Goal: Information Seeking & Learning: Learn about a topic

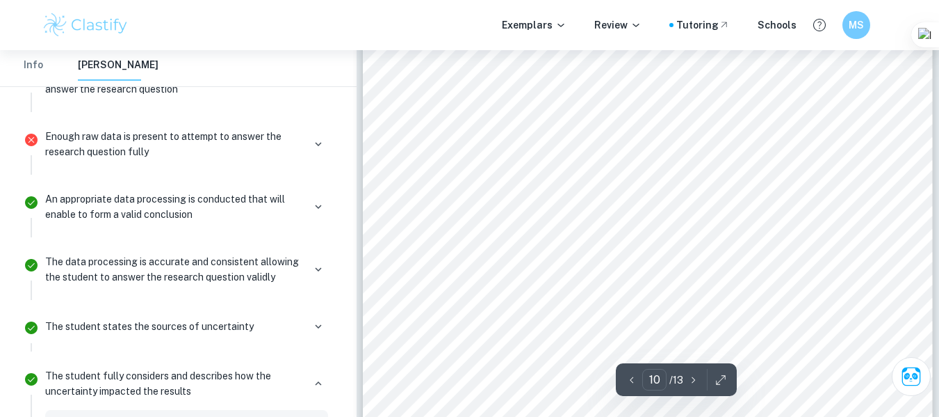
scroll to position [7076, 0]
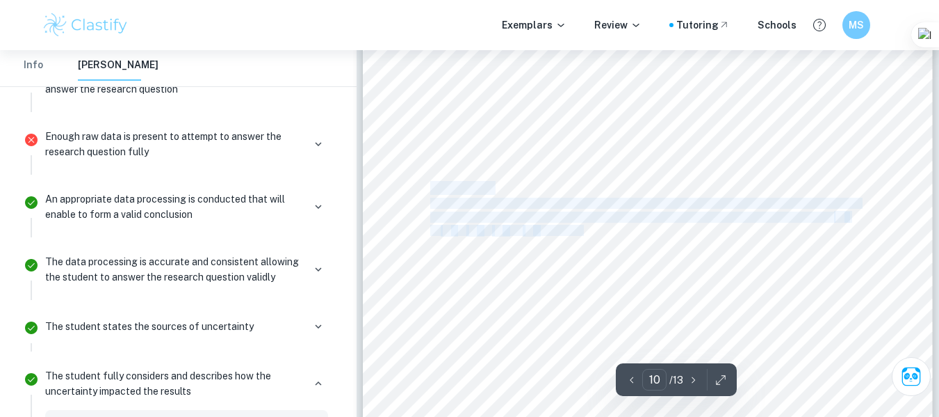
drag, startPoint x: 430, startPoint y: 186, endPoint x: 525, endPoint y: 172, distance: 95.5
click at [567, 206] on div "Percentage loss of calcium = 4.85% The graph of this data is shown below: Perce…" at bounding box center [648, 53] width 570 height 738
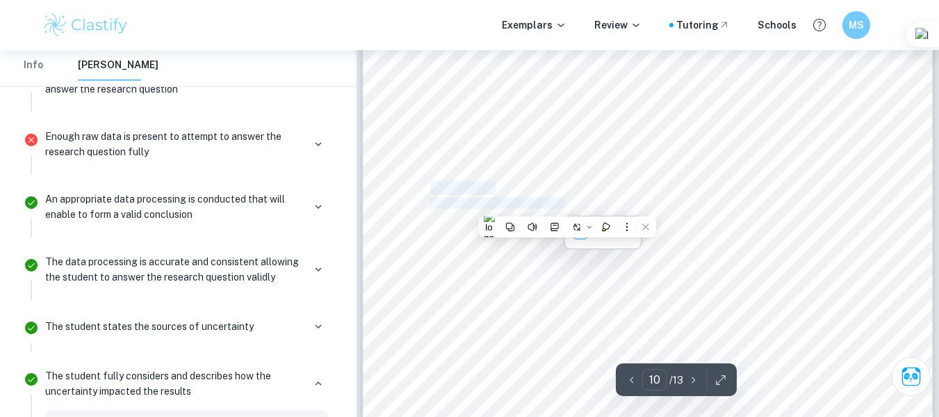
click at [456, 191] on span "Conclusion:" at bounding box center [461, 188] width 62 height 12
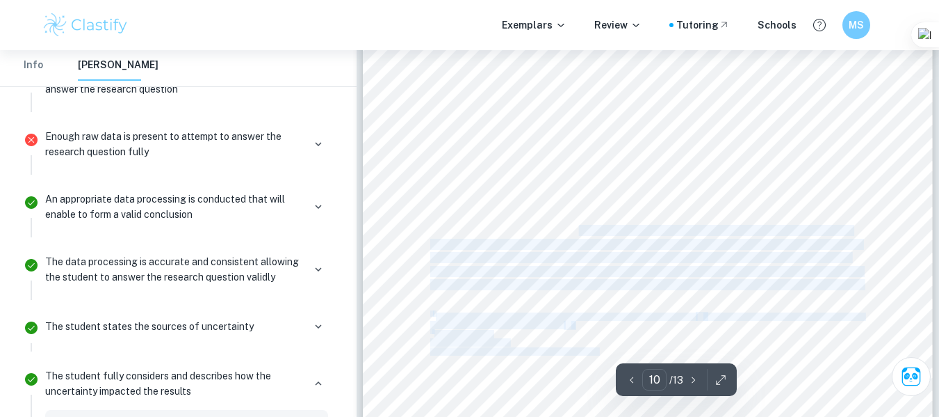
drag, startPoint x: 425, startPoint y: 188, endPoint x: 499, endPoint y: 204, distance: 75.4
click at [574, 226] on div "Percentage loss of calcium = 4.85% The graph of this data is shown below: Perce…" at bounding box center [648, 53] width 570 height 738
click at [395, 183] on div "Percentage loss of calcium = 4.85% The graph of this data is shown below: Perce…" at bounding box center [648, 53] width 570 height 738
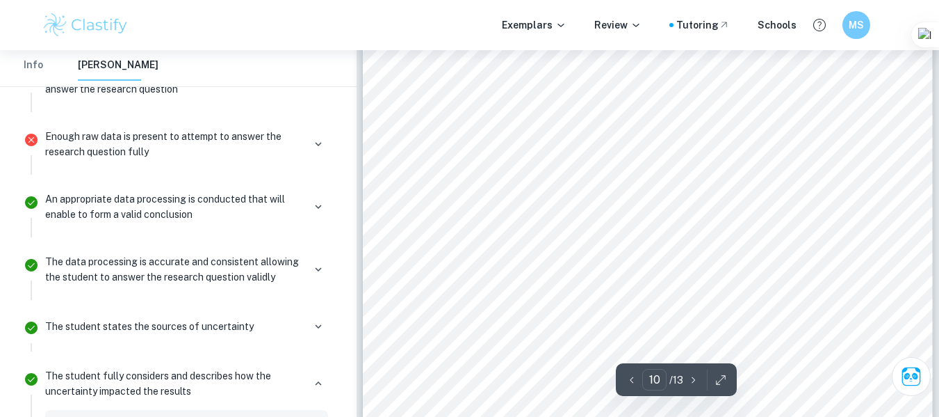
drag, startPoint x: 429, startPoint y: 181, endPoint x: 525, endPoint y: 186, distance: 96.1
click at [525, 186] on div "Percentage loss of calcium = 4.85% The graph of this data is shown below: Perce…" at bounding box center [648, 53] width 570 height 738
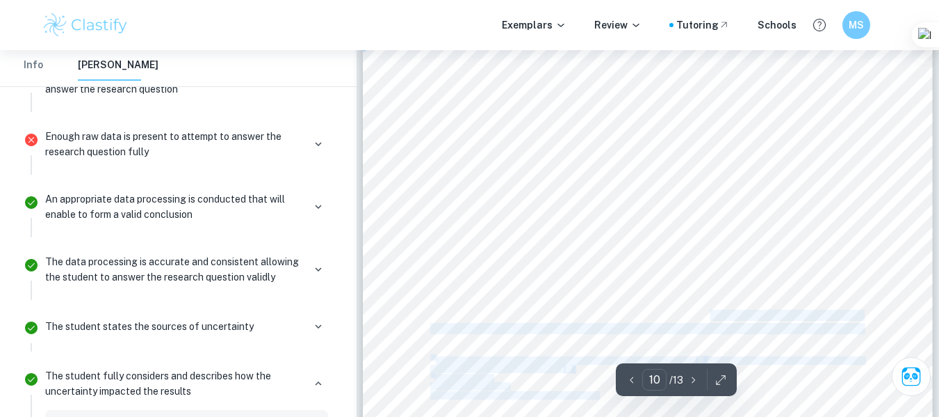
drag, startPoint x: 419, startPoint y: 232, endPoint x: 507, endPoint y: 225, distance: 87.9
click at [644, 275] on div "Percentage loss of calcium = 4.85% The graph of this data is shown below: Perce…" at bounding box center [648, 97] width 570 height 738
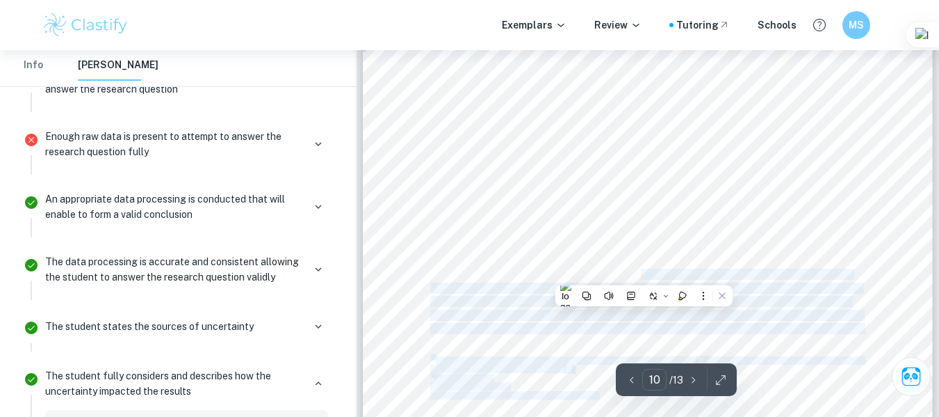
click at [421, 226] on div "Percentage loss of calcium = 4.85% The graph of this data is shown below: Perce…" at bounding box center [648, 97] width 570 height 738
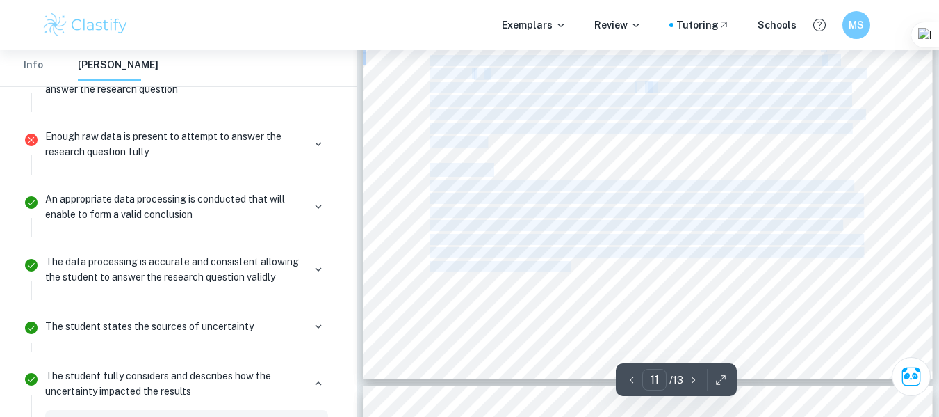
scroll to position [7867, 0]
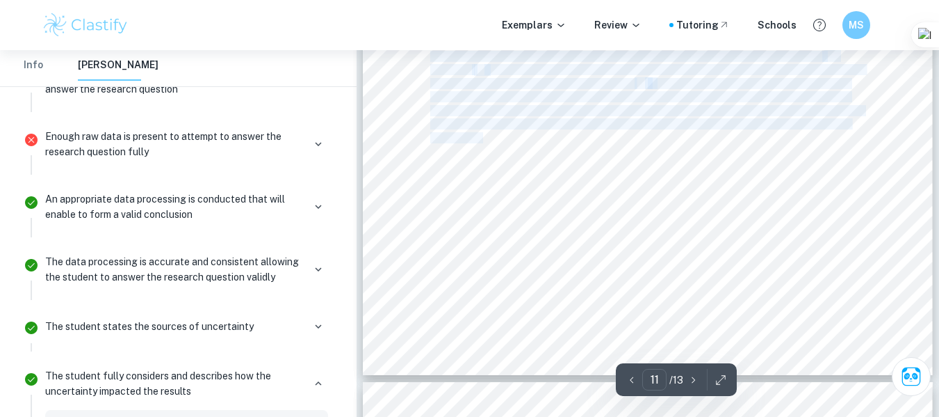
drag, startPoint x: 431, startPoint y: 232, endPoint x: 484, endPoint y: 131, distance: 113.8
copy div "Loremipsum: Dolo sitametconsec adipi el seddoeius tem incididuntut laboree dol …"
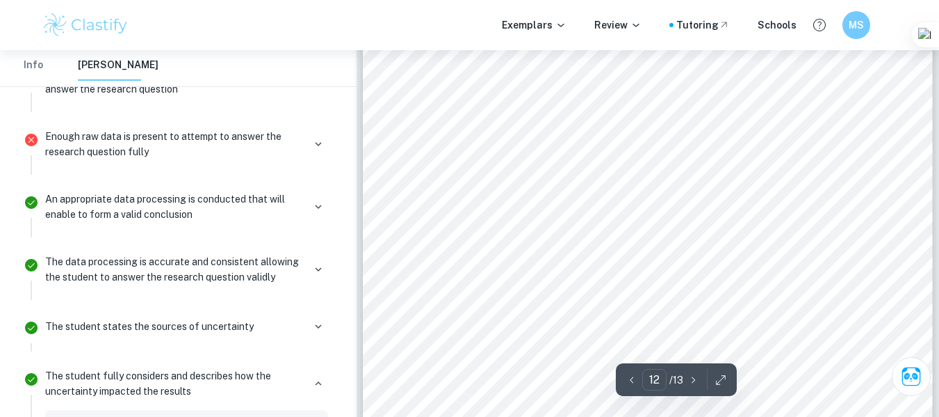
scroll to position [8382, 0]
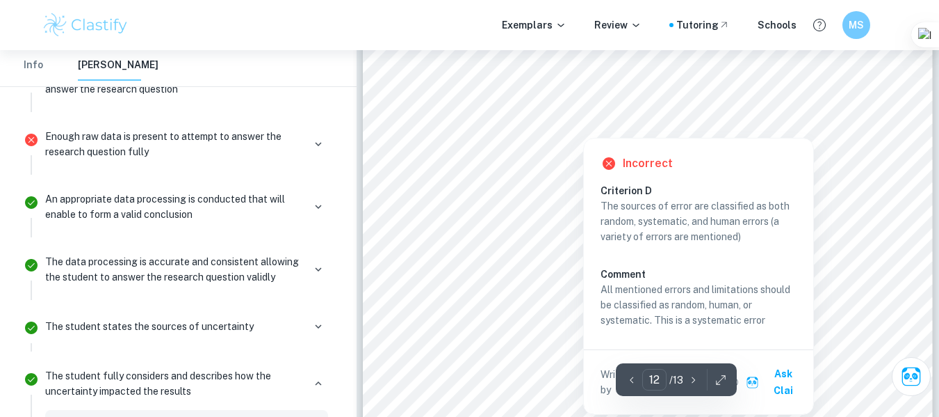
click at [584, 115] on div at bounding box center [583, 121] width 28 height 28
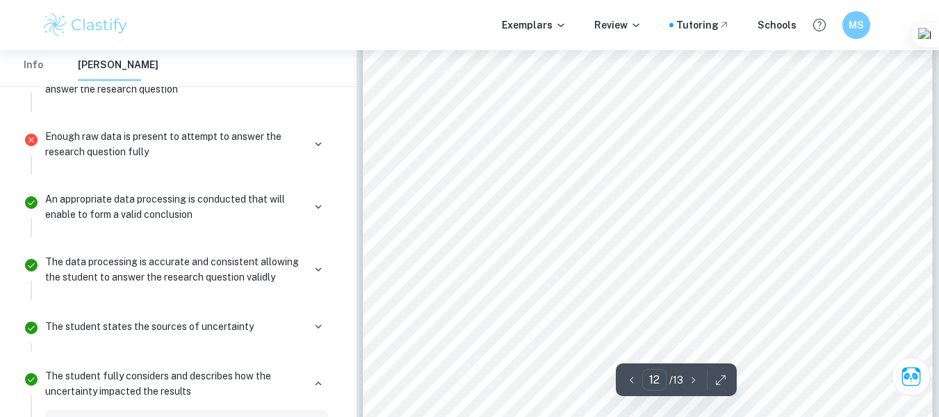
scroll to position [1925, 0]
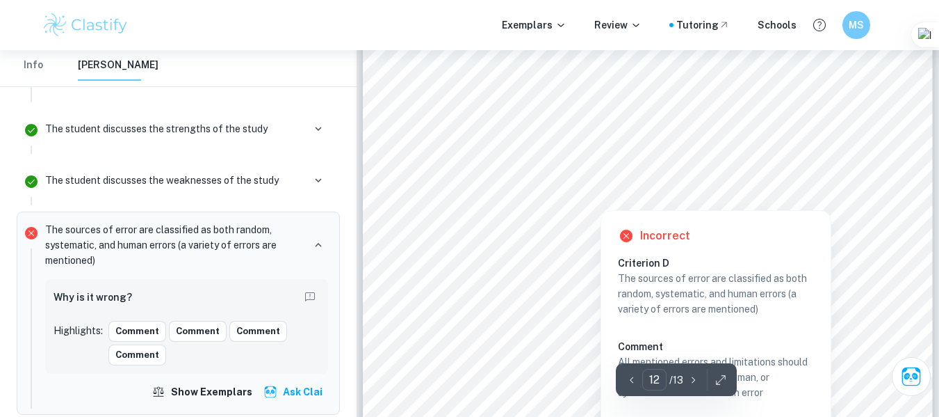
click at [595, 184] on div at bounding box center [601, 193] width 28 height 28
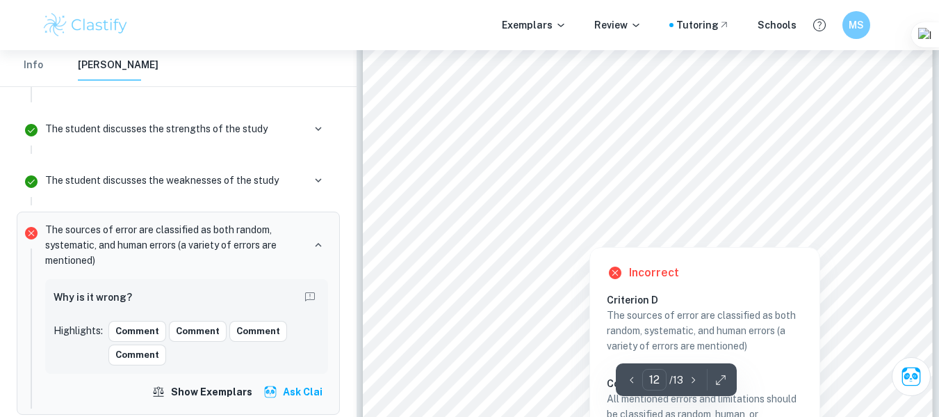
click at [593, 225] on div at bounding box center [590, 230] width 28 height 28
click at [587, 225] on div at bounding box center [590, 230] width 28 height 28
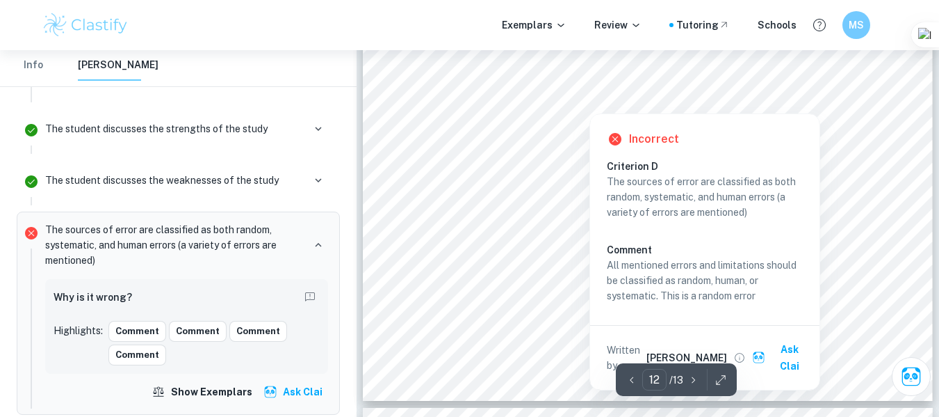
scroll to position [8590, 0]
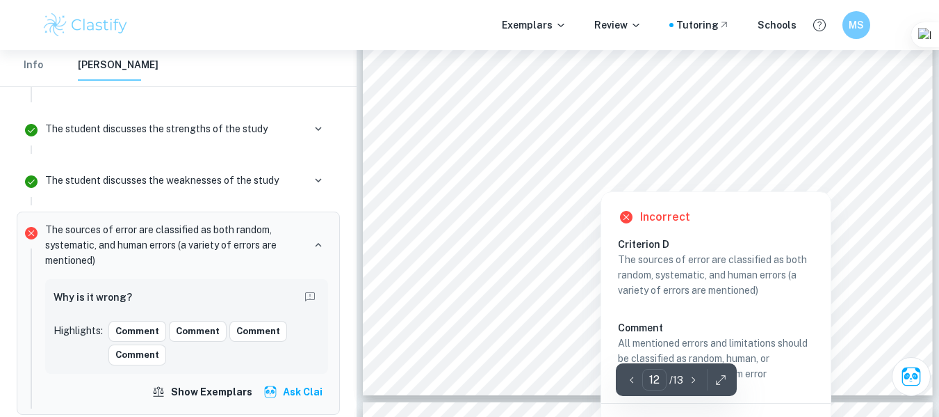
click at [598, 185] on div at bounding box center [601, 174] width 28 height 28
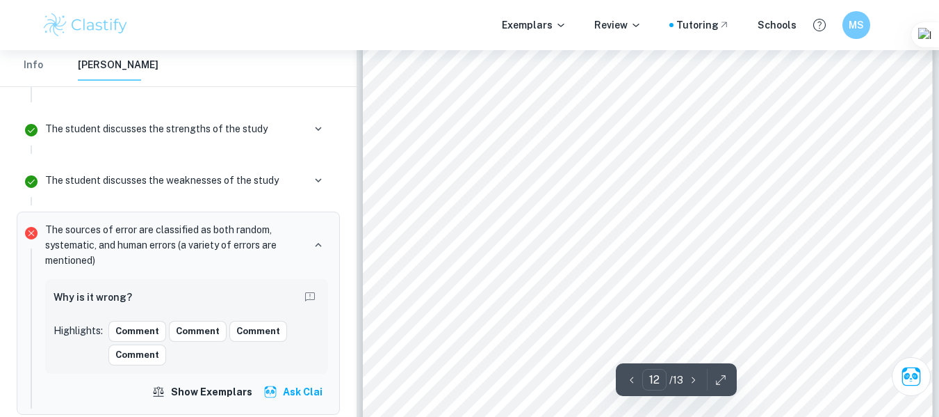
scroll to position [8521, 0]
click at [535, 313] on div at bounding box center [639, 316] width 418 height 17
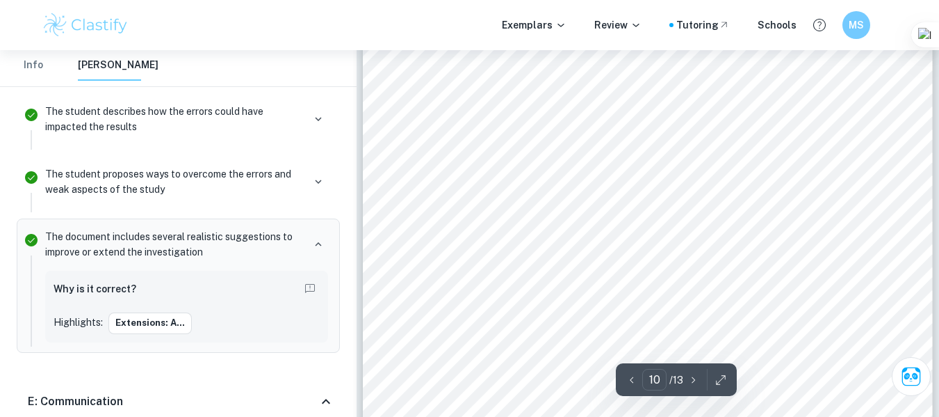
scroll to position [7061, 0]
drag, startPoint x: 428, startPoint y: 205, endPoint x: 538, endPoint y: 256, distance: 121.7
click at [545, 268] on div "Percentage loss of calcium = 4.85% The graph of this data is shown below: Perce…" at bounding box center [648, 69] width 570 height 738
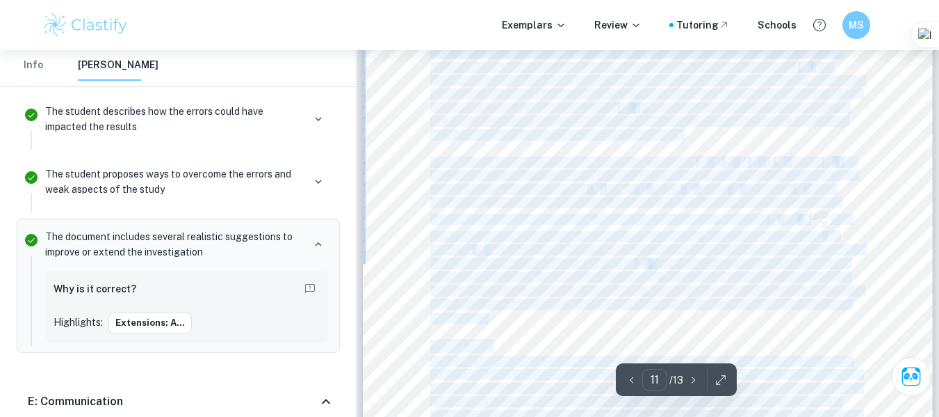
scroll to position [7756, 0]
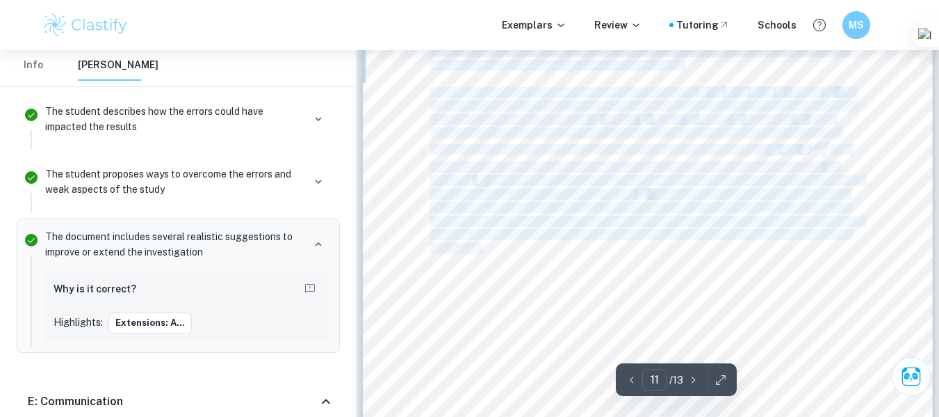
drag, startPoint x: 432, startPoint y: 204, endPoint x: 484, endPoint y: 243, distance: 65.1
copy div "Loremipsum: Dolo sitametconsec adipi el seddoeius tem incididuntut laboree dol …"
